Goal: Find specific page/section: Find specific page/section

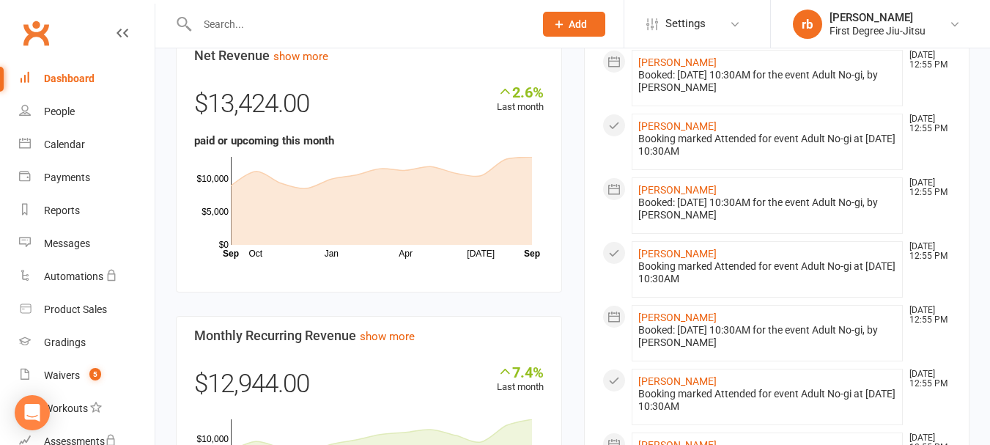
scroll to position [667, 0]
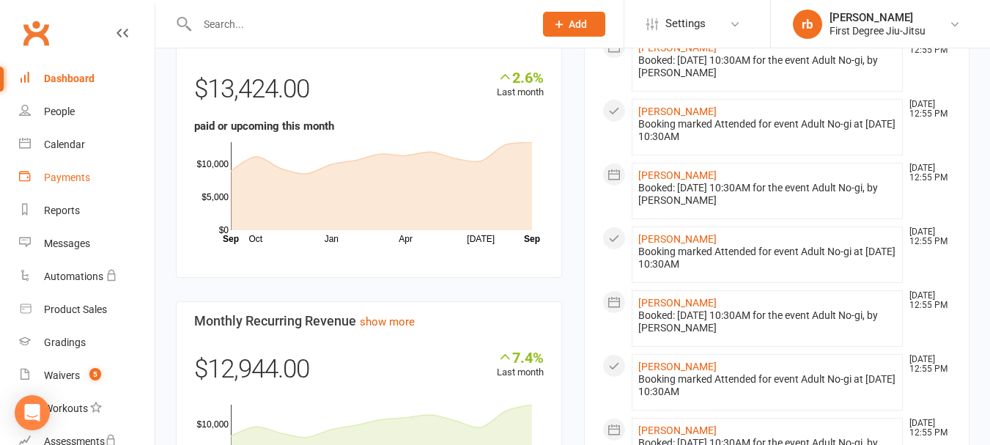
click at [67, 180] on div "Payments" at bounding box center [67, 177] width 46 height 12
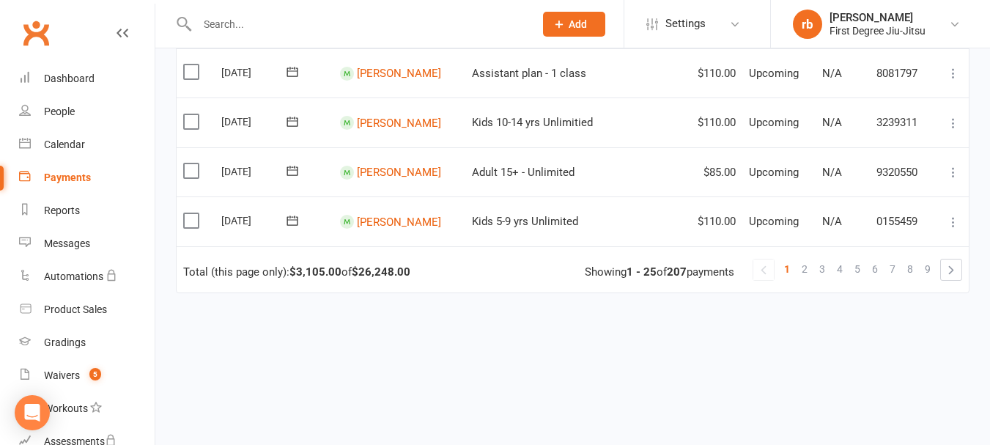
scroll to position [1285, 0]
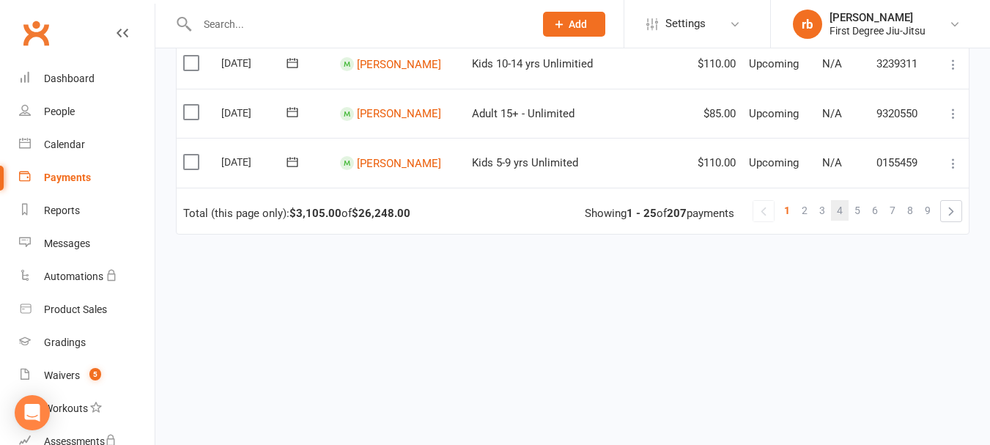
click at [838, 207] on span "4" at bounding box center [840, 210] width 6 height 21
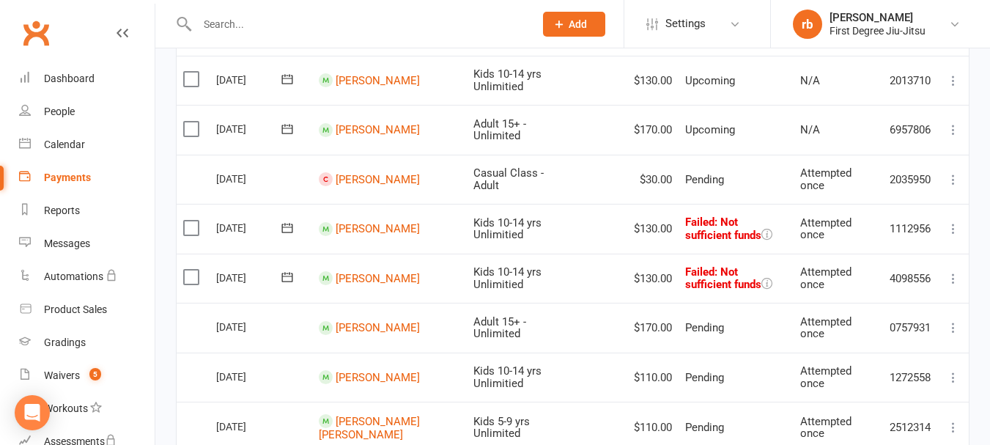
scroll to position [821, 0]
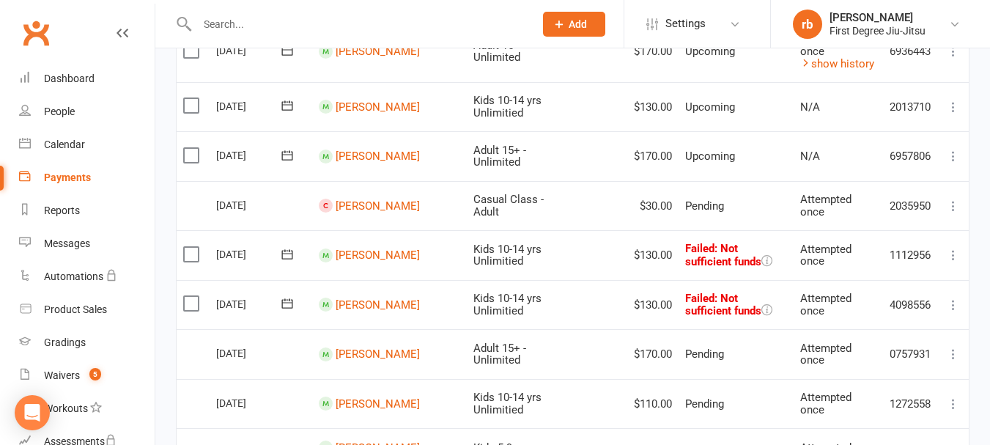
click at [289, 256] on icon at bounding box center [287, 254] width 15 height 15
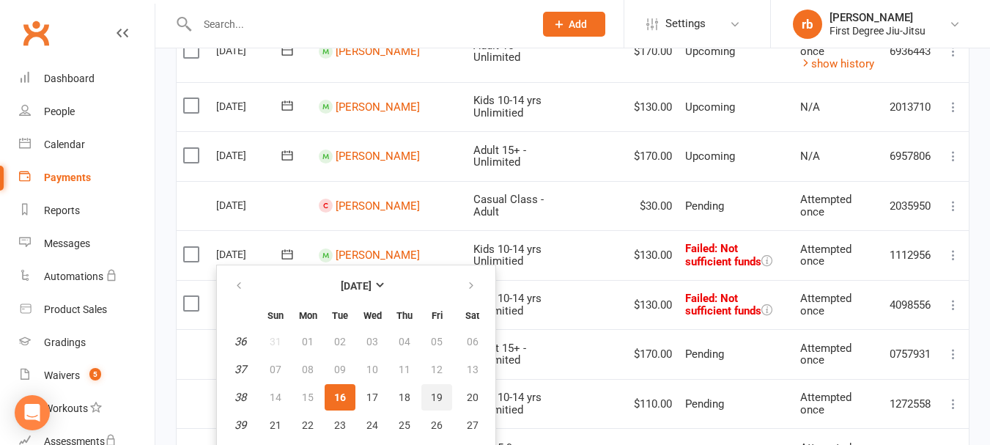
click at [426, 392] on button "19" at bounding box center [436, 397] width 31 height 26
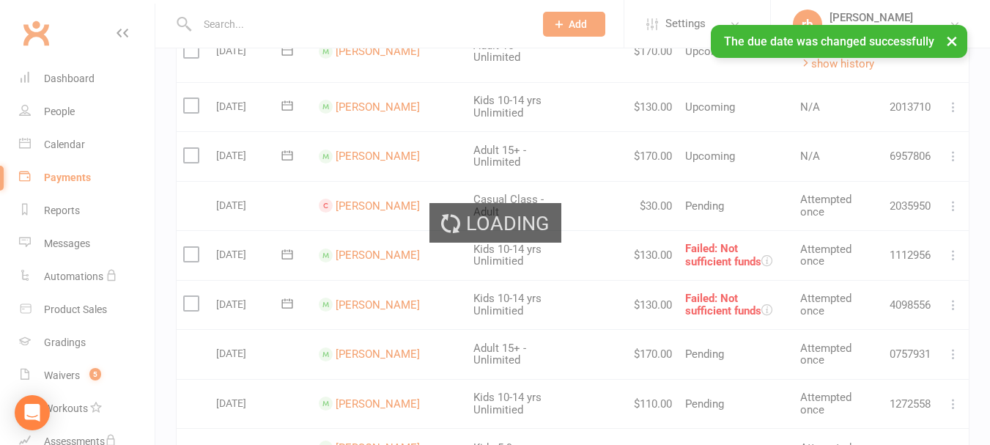
scroll to position [883, 0]
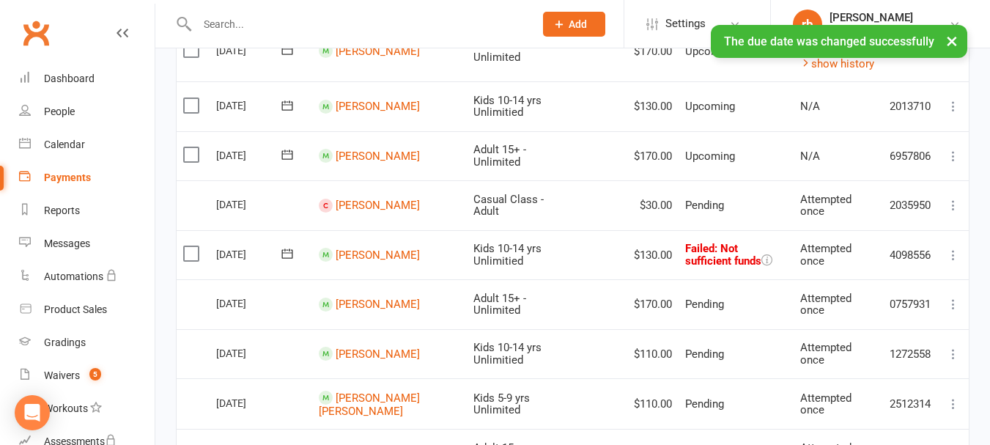
click at [295, 254] on button at bounding box center [287, 253] width 29 height 15
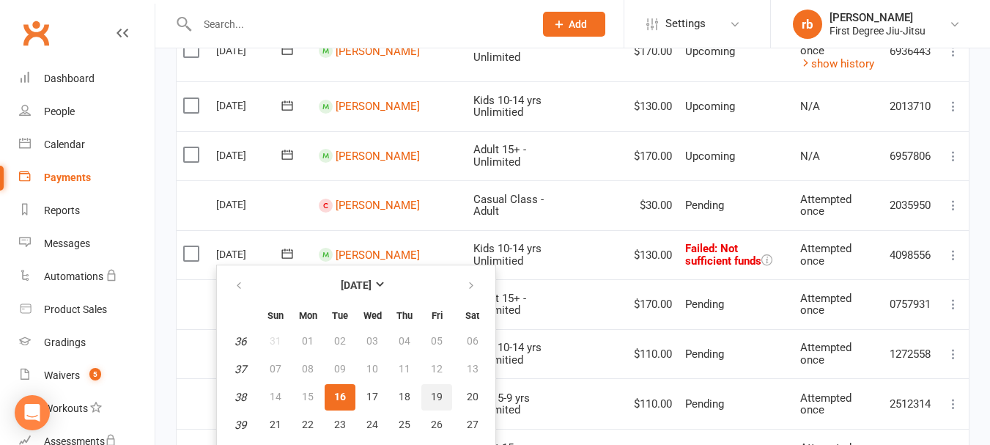
click at [432, 394] on span "19" at bounding box center [437, 397] width 12 height 12
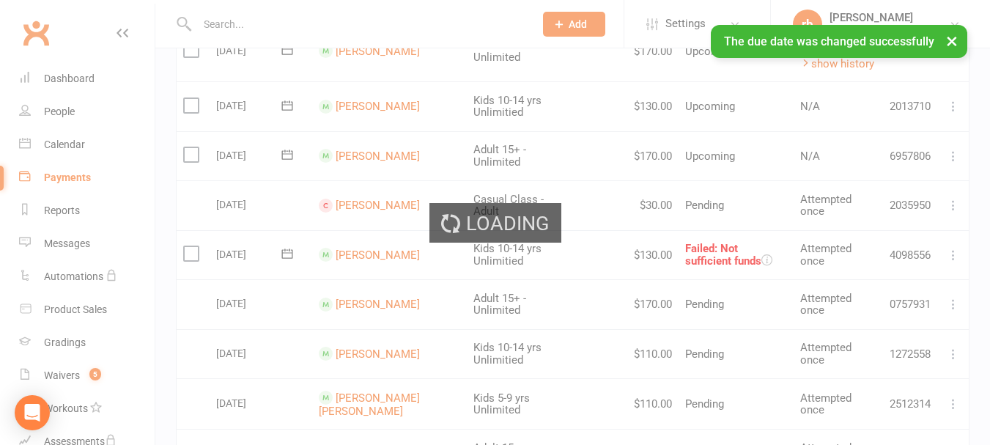
scroll to position [909, 0]
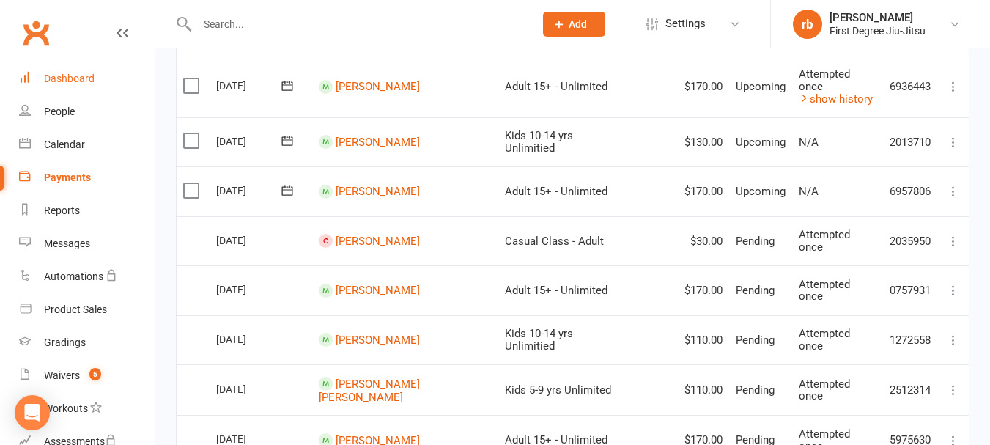
click at [86, 82] on div "Dashboard" at bounding box center [69, 79] width 51 height 12
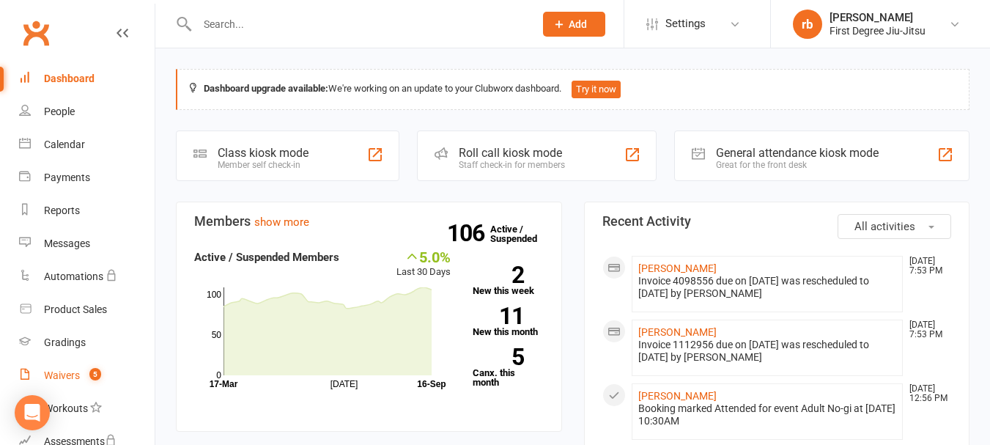
click at [63, 372] on div "Waivers" at bounding box center [62, 375] width 36 height 12
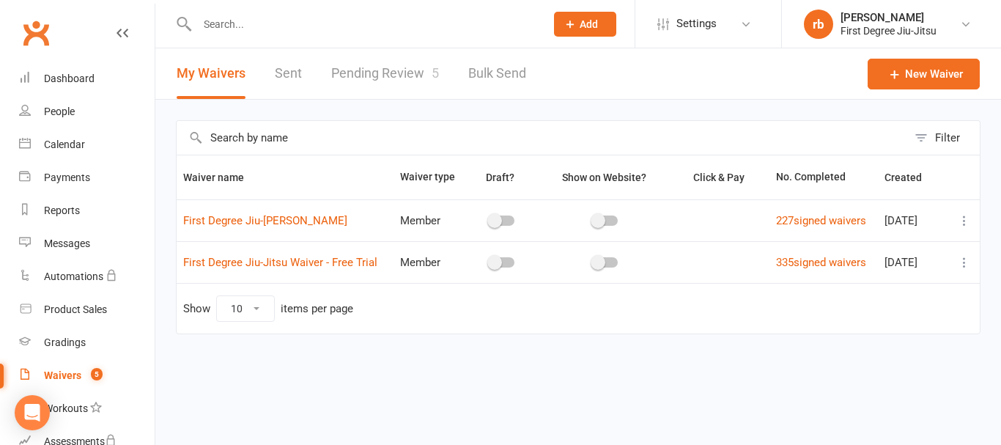
click at [413, 73] on link "Pending Review 5" at bounding box center [385, 73] width 108 height 51
